Goal: Task Accomplishment & Management: Manage account settings

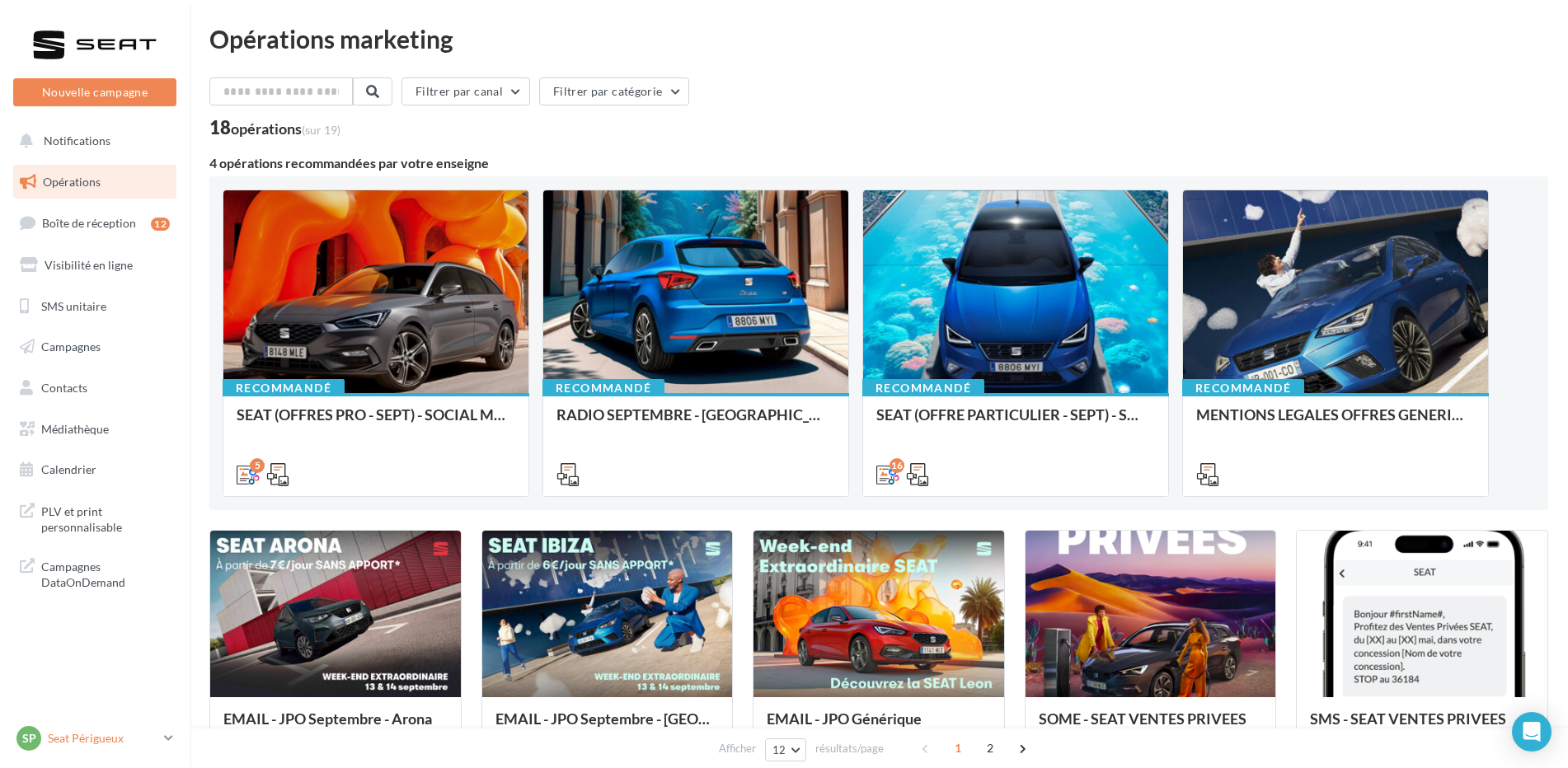
click at [176, 749] on link "SP Seat Périgueux SEAT-PERIGUEUX" at bounding box center [94, 738] width 163 height 31
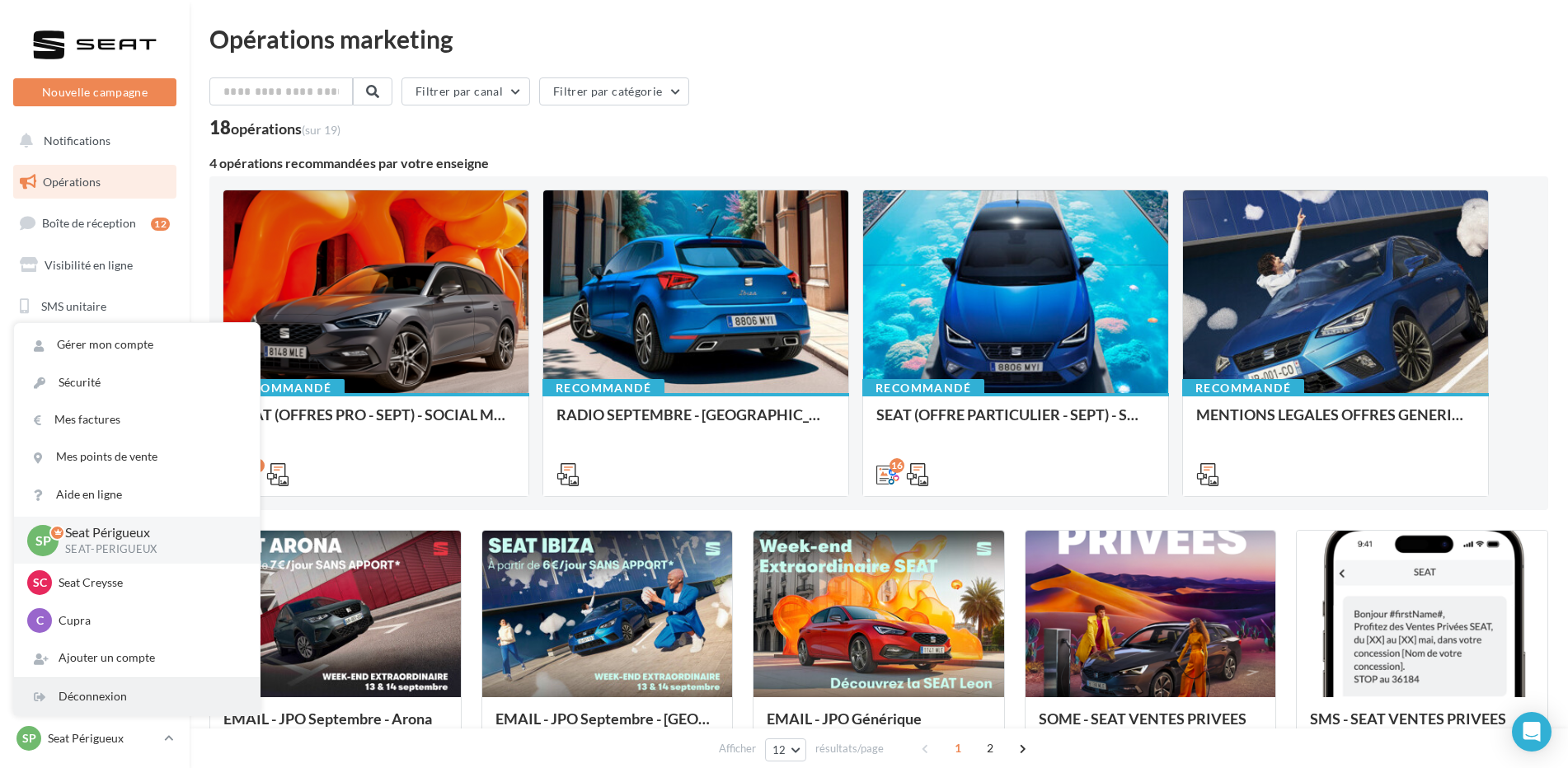
click at [120, 699] on div "Déconnexion" at bounding box center [136, 697] width 245 height 37
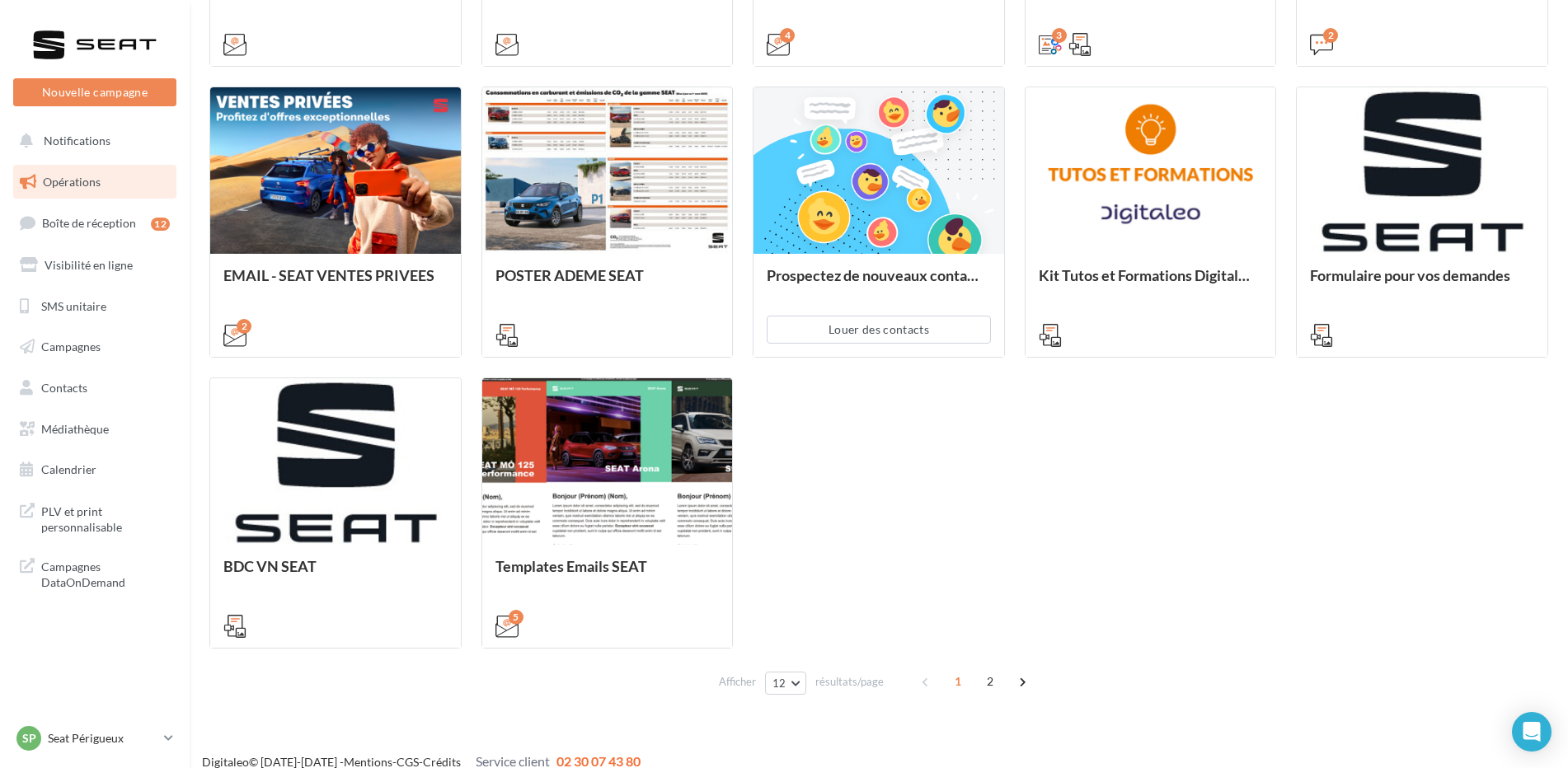
scroll to position [742, 0]
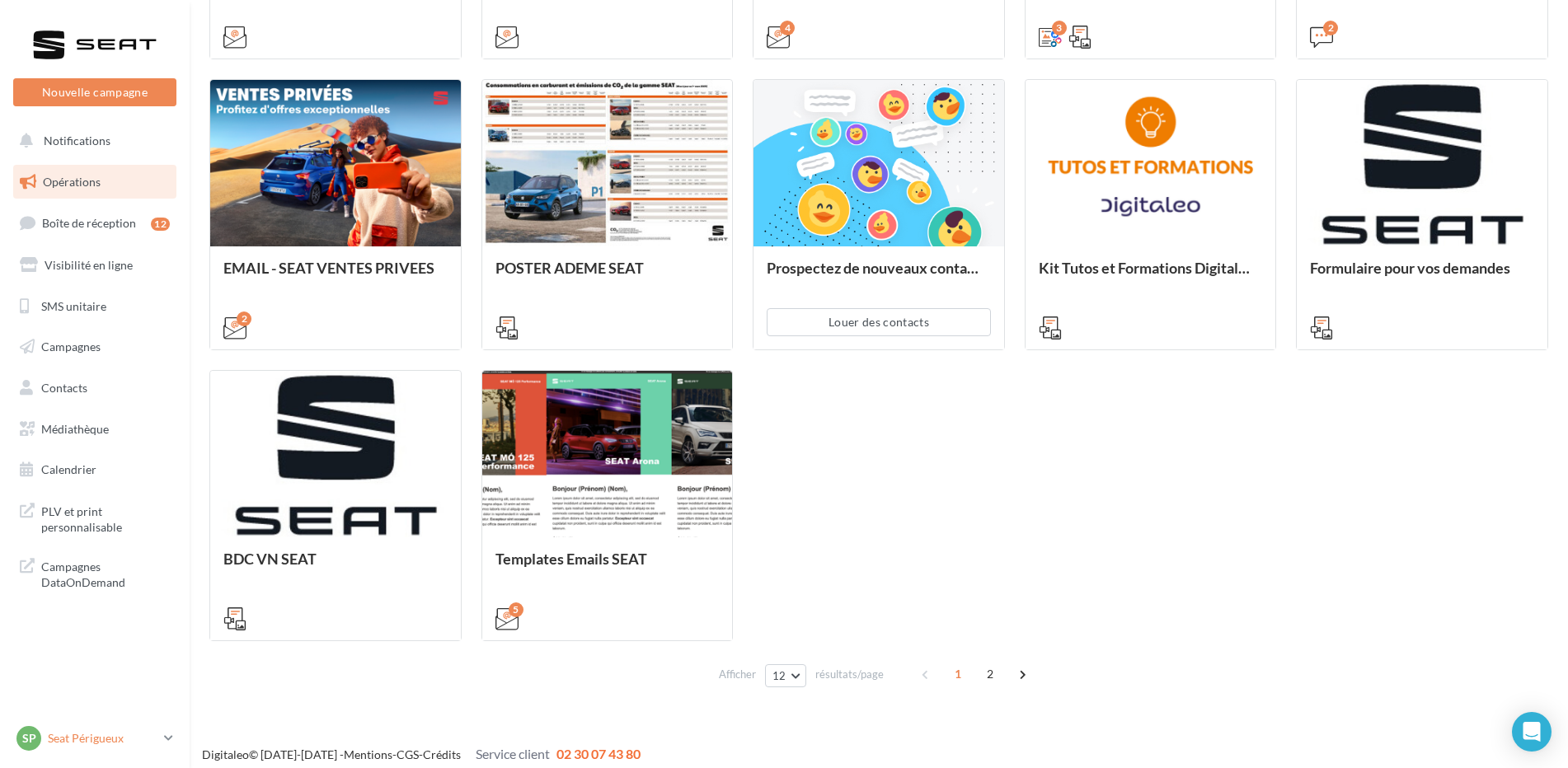
click at [176, 748] on link "SP Seat Périgueux SEAT-PERIGUEUX" at bounding box center [94, 738] width 163 height 31
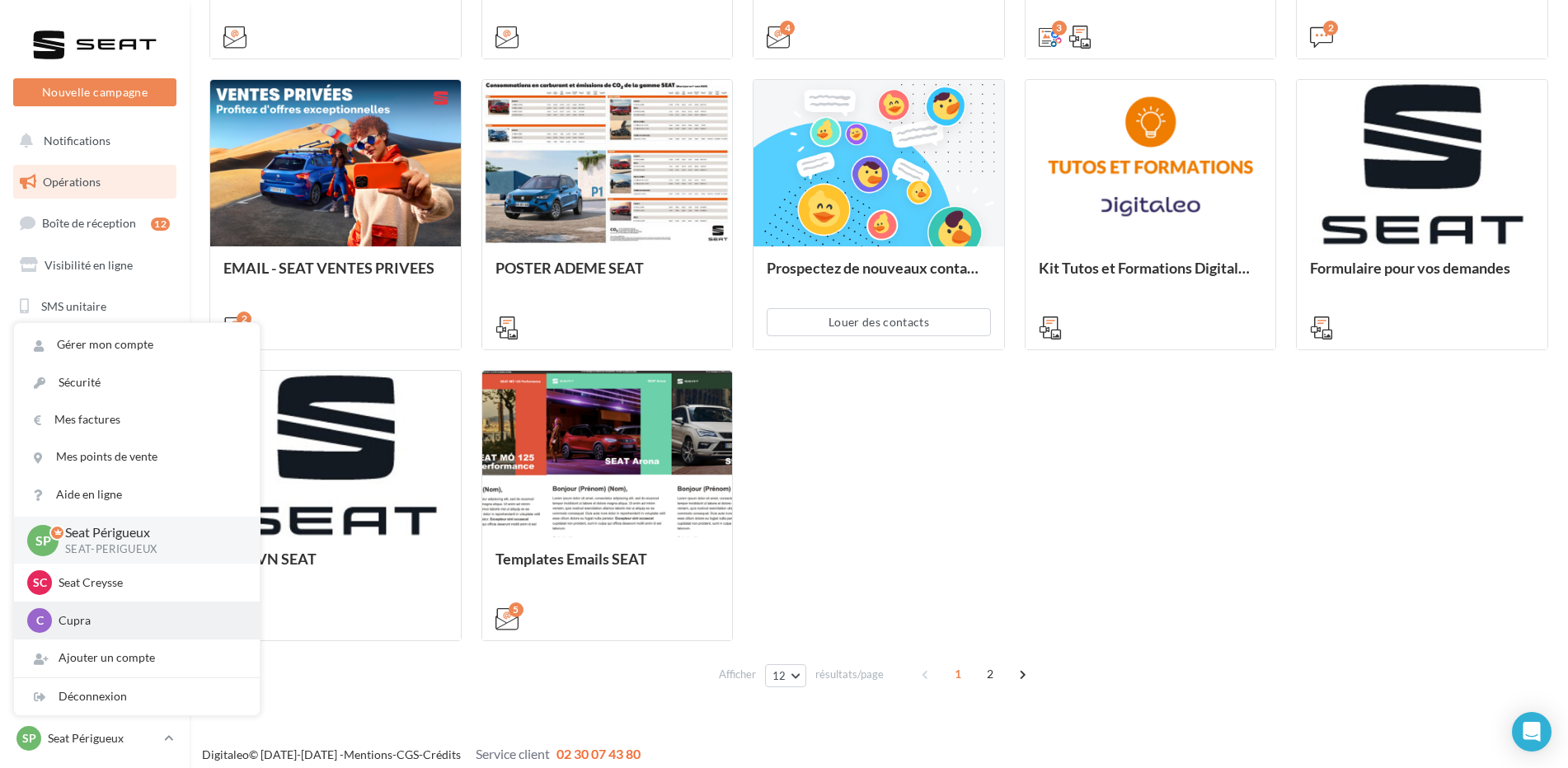
click at [93, 625] on p "Cupra" at bounding box center [149, 621] width 181 height 17
